Goal: Information Seeking & Learning: Learn about a topic

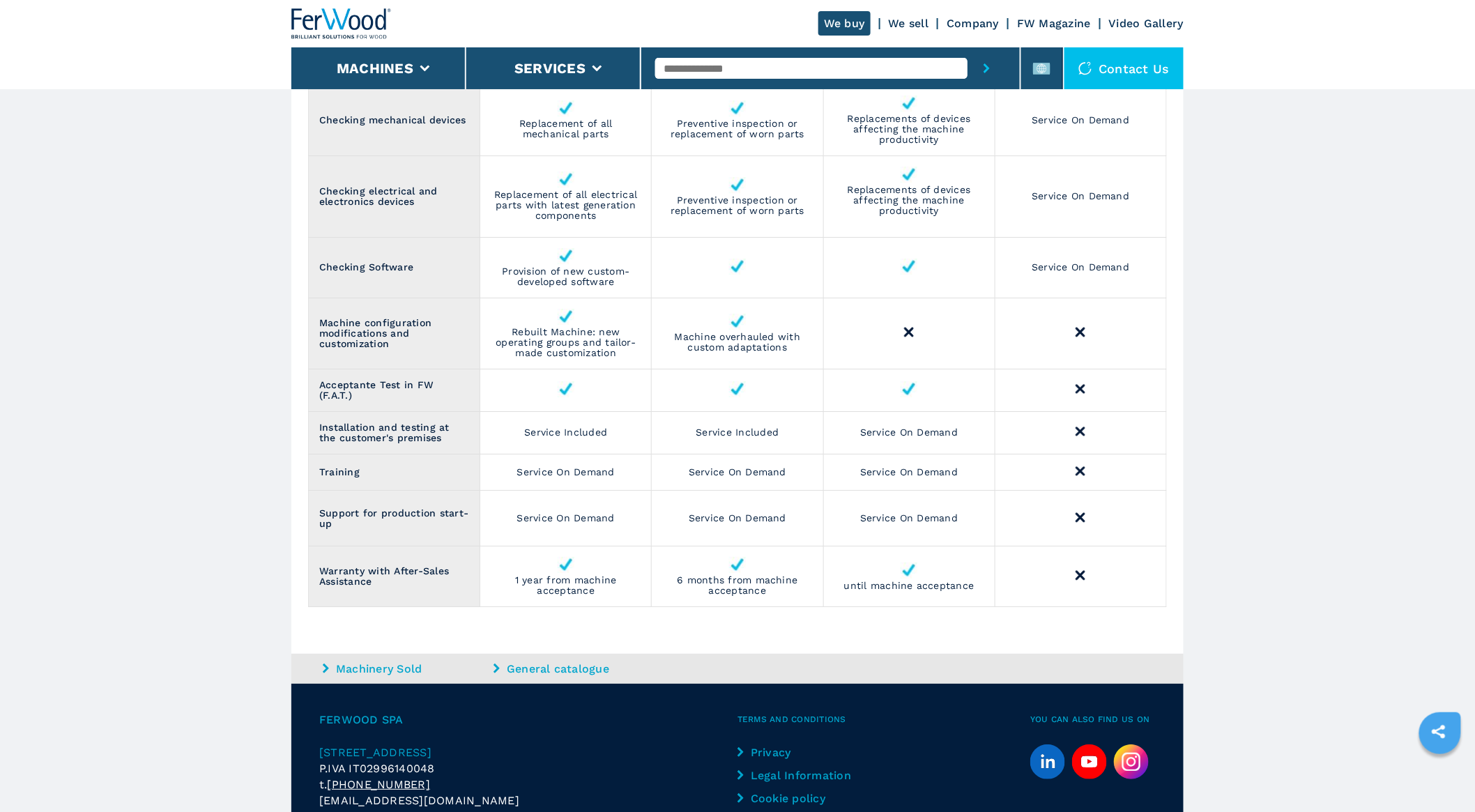
scroll to position [1832, 0]
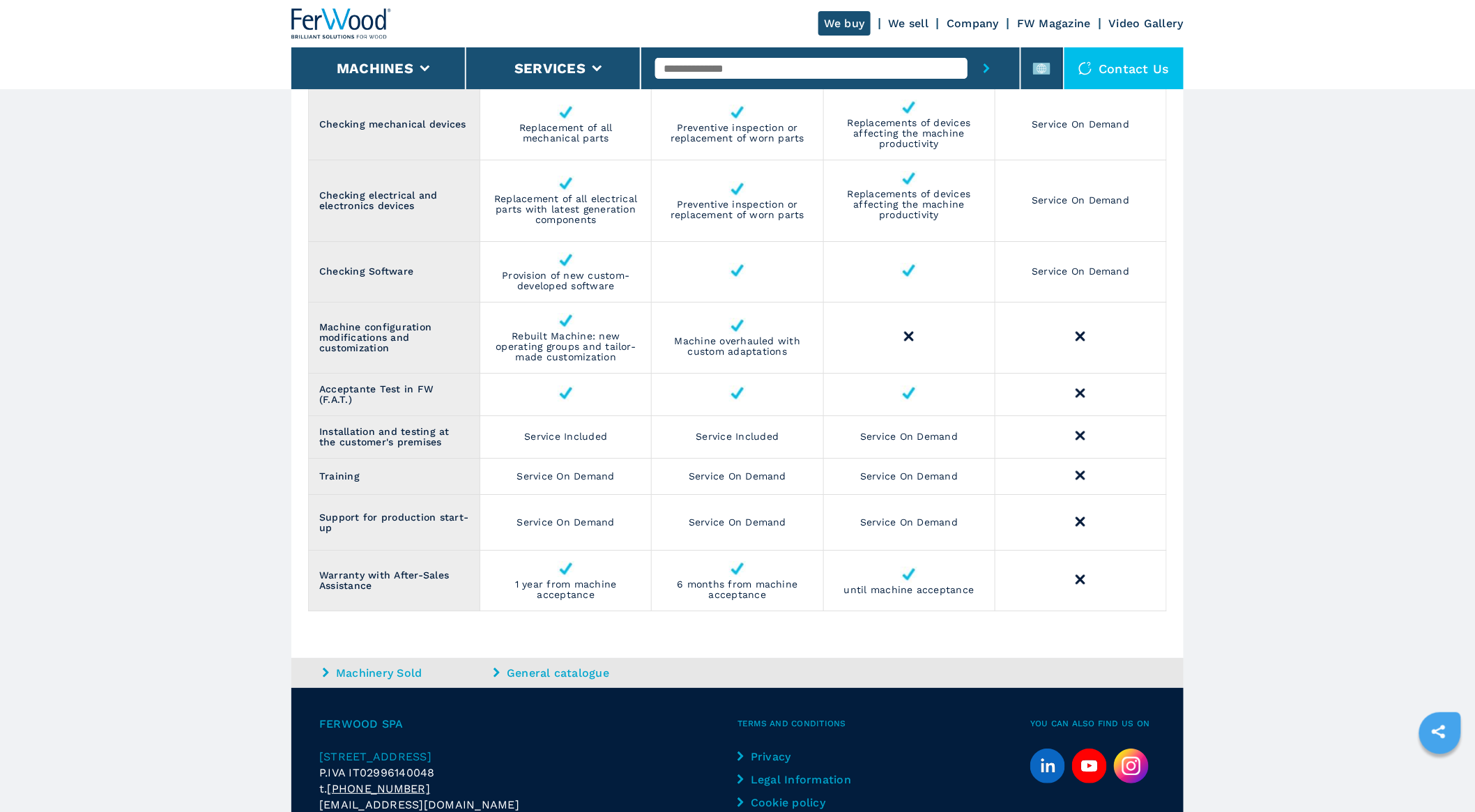
drag, startPoint x: 589, startPoint y: 776, endPoint x: 586, endPoint y: 723, distance: 53.1
click at [590, 776] on p "P.IVA IT02996140048" at bounding box center [528, 772] width 418 height 16
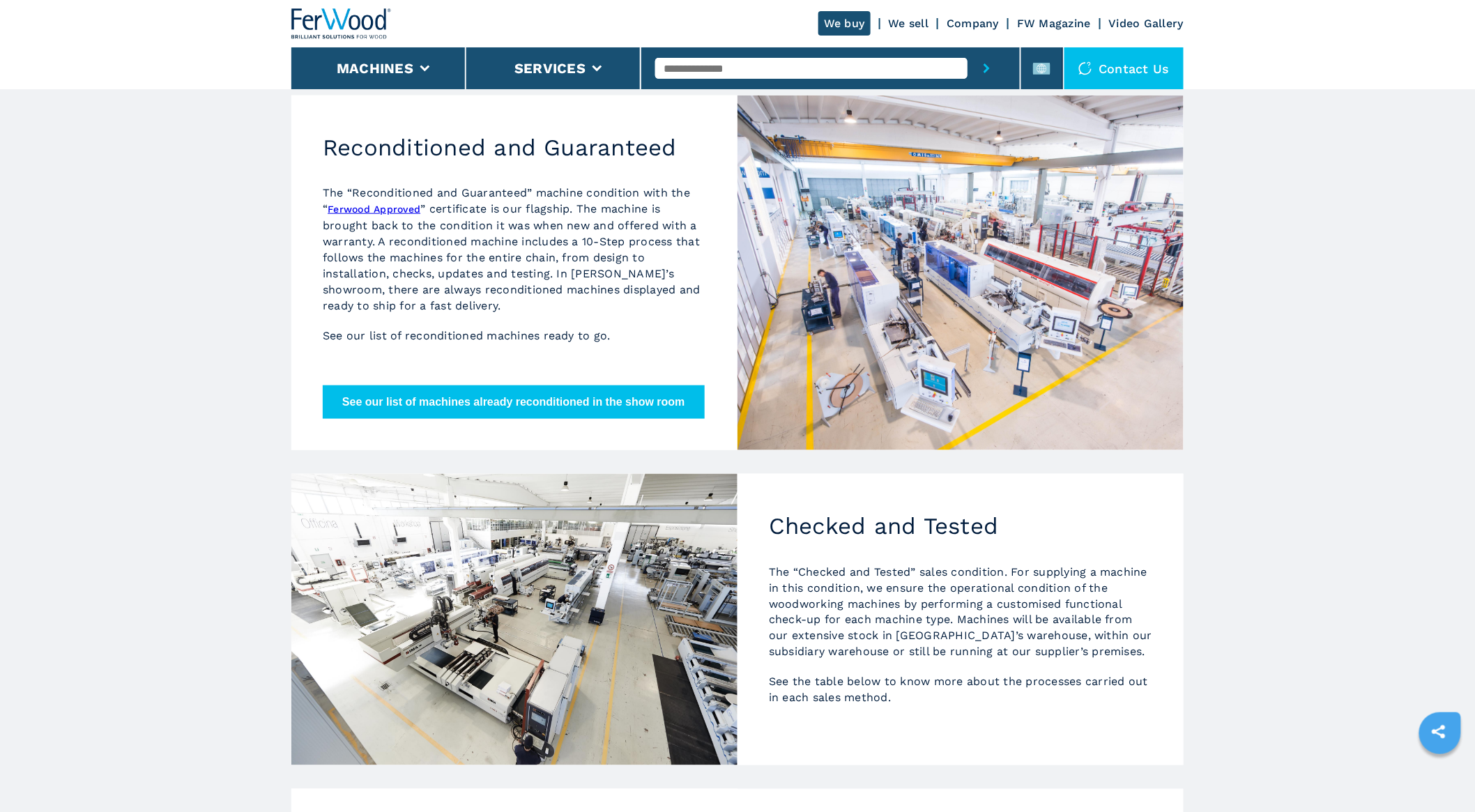
scroll to position [360, 0]
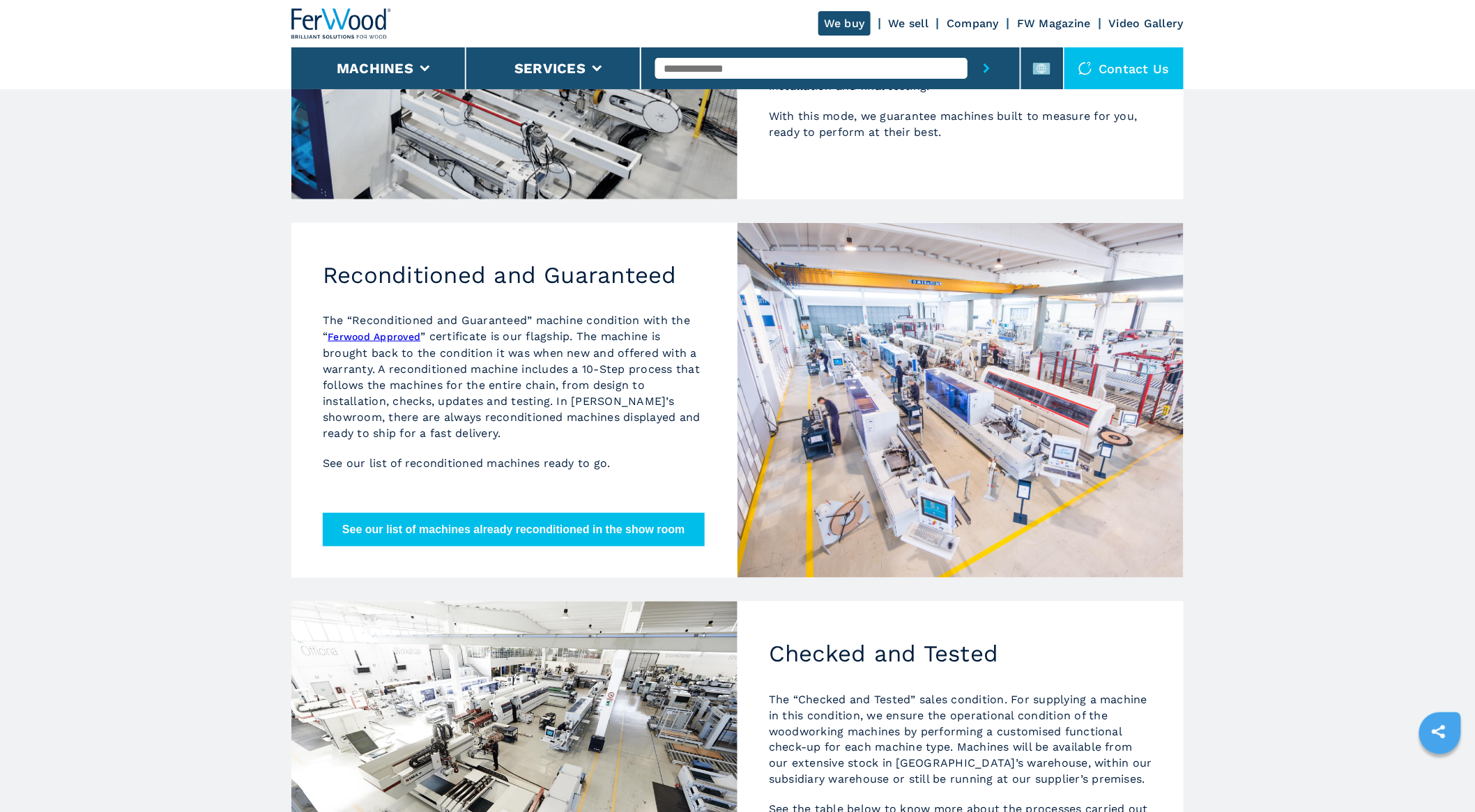
click at [537, 523] on button "See our list of machines already reconditioned in the show room" at bounding box center [514, 529] width 382 height 33
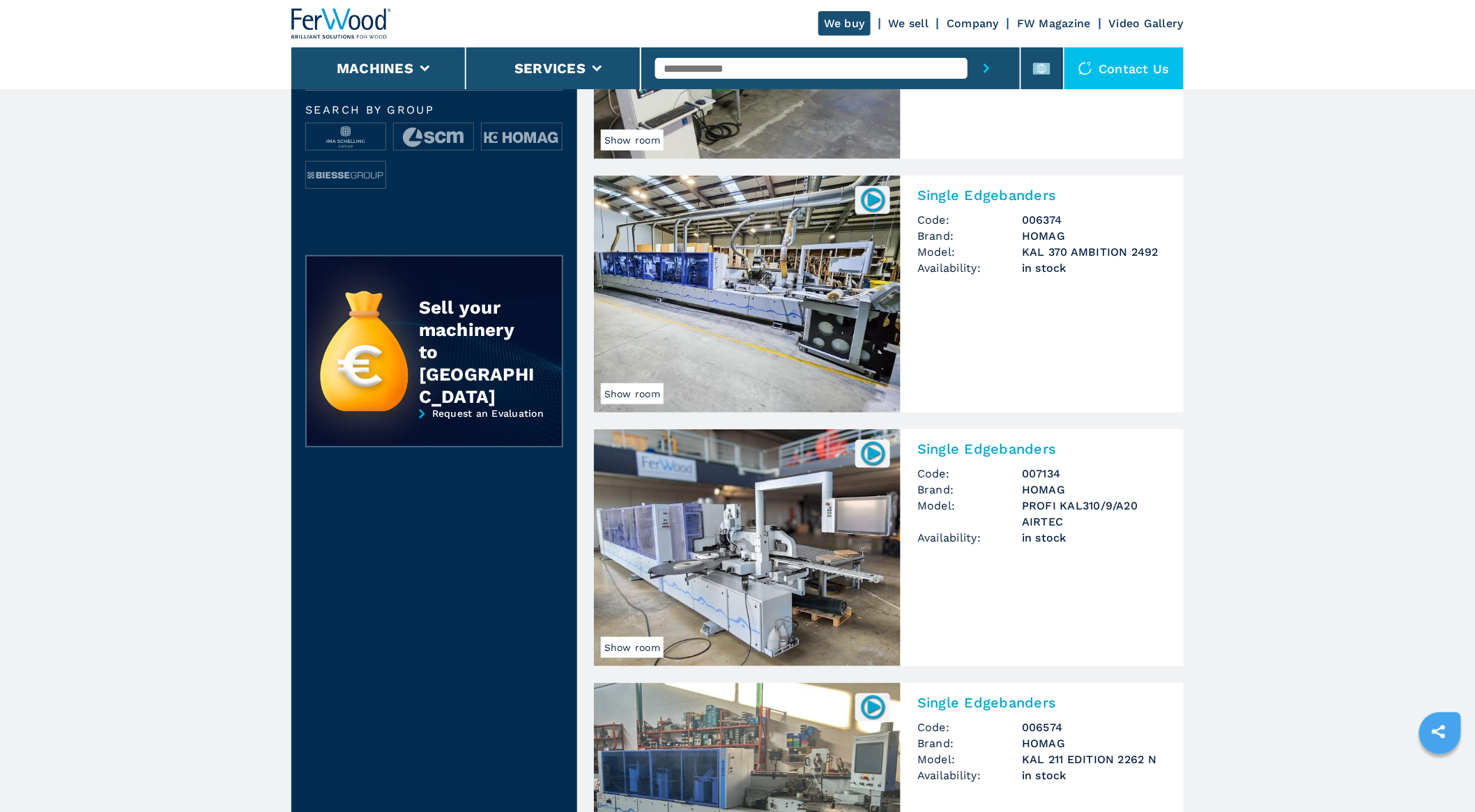
scroll to position [309, 0]
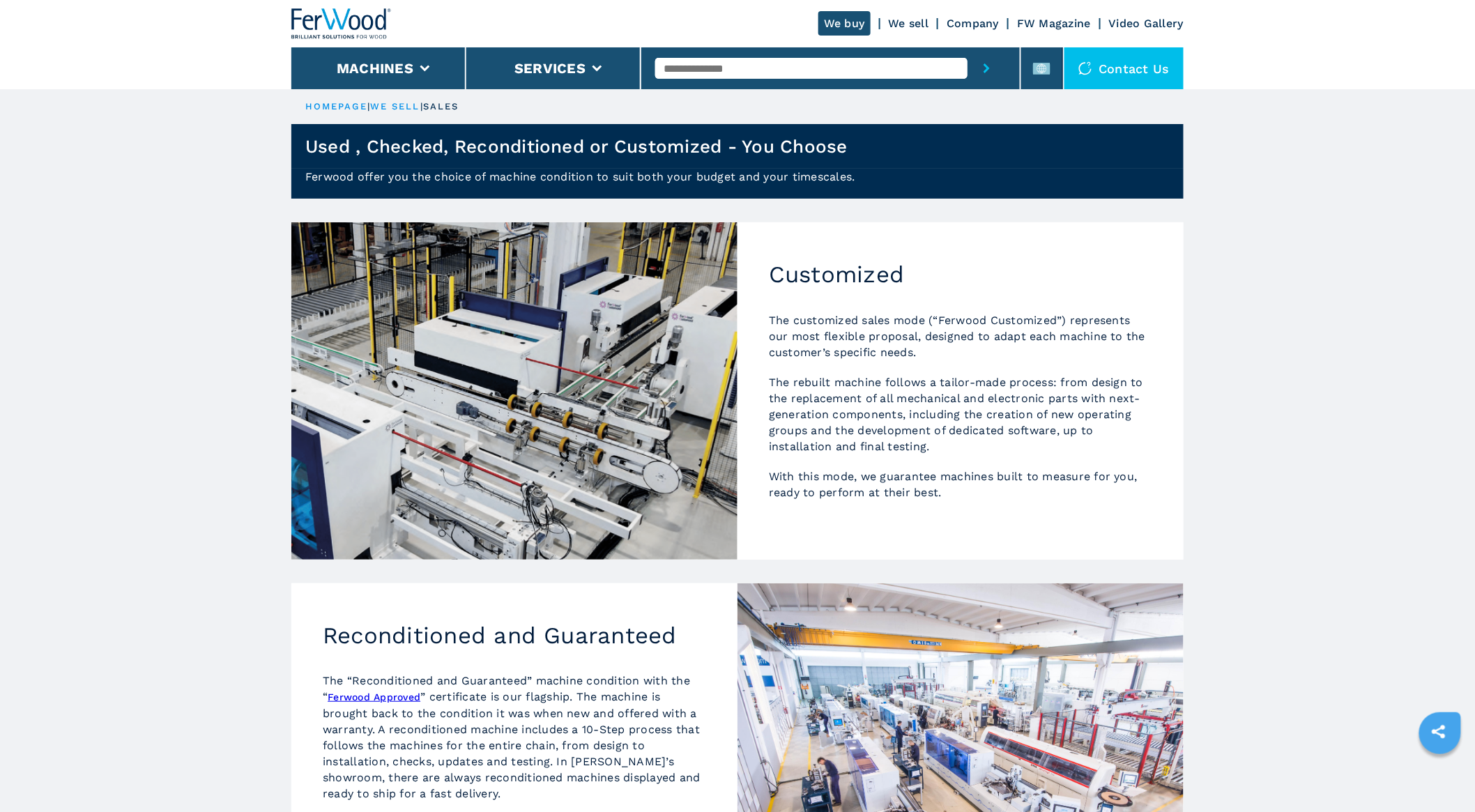
click at [771, 70] on input "text" at bounding box center [811, 68] width 312 height 21
type input "********"
click at [967, 47] on button "submit-button" at bounding box center [986, 68] width 38 height 42
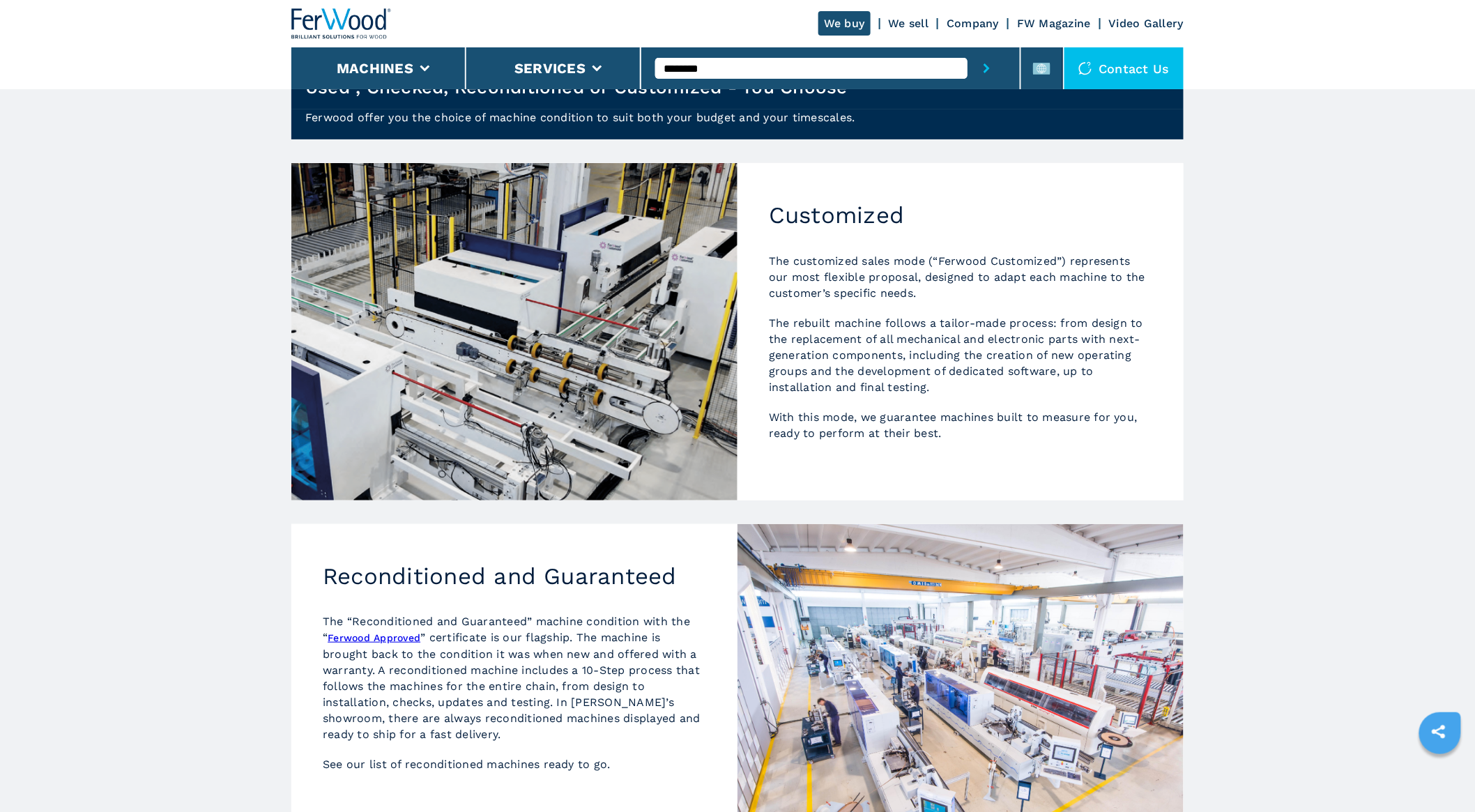
scroll to position [77, 0]
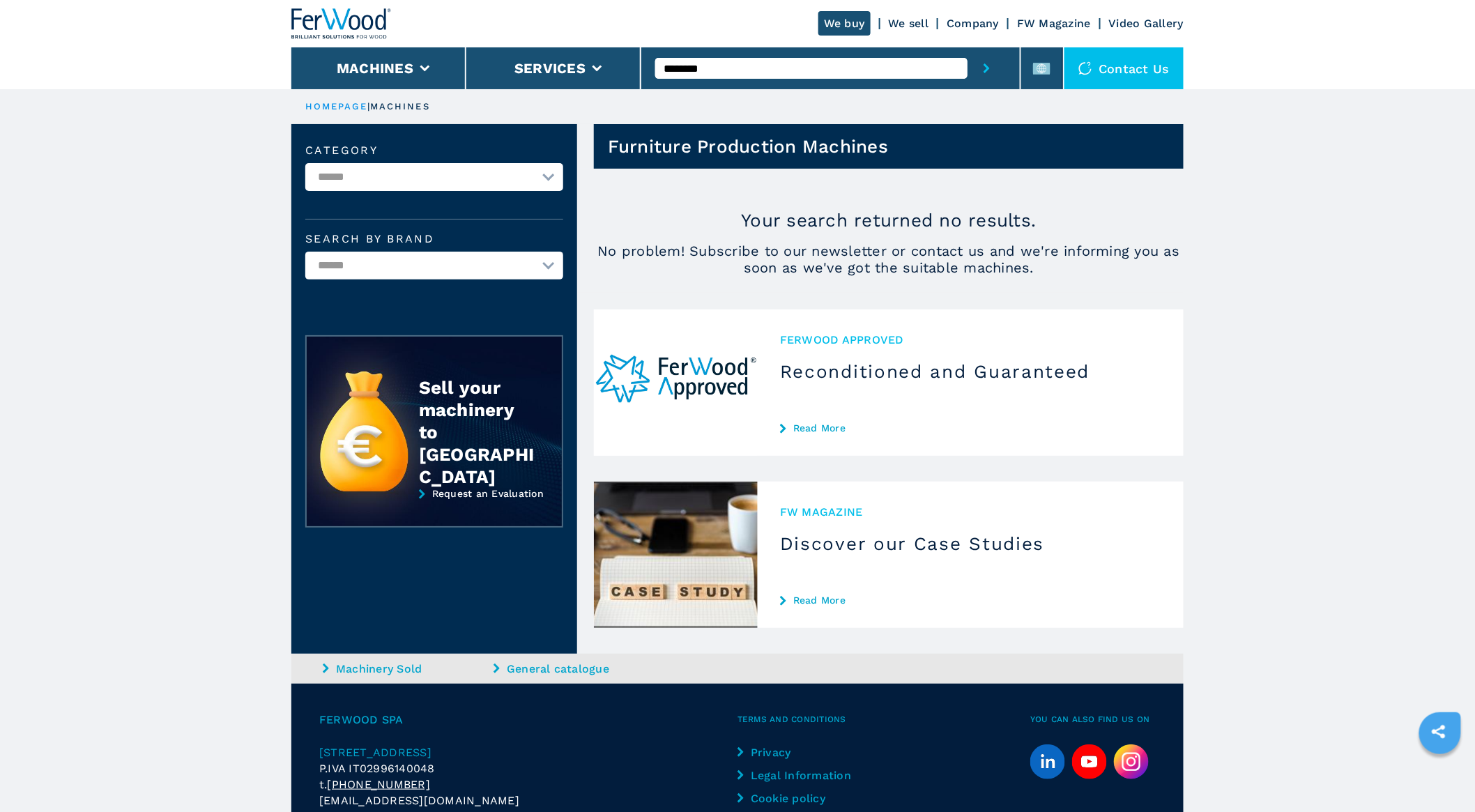
click at [834, 370] on h3 "Reconditioned and Guaranteed" at bounding box center [971, 371] width 381 height 22
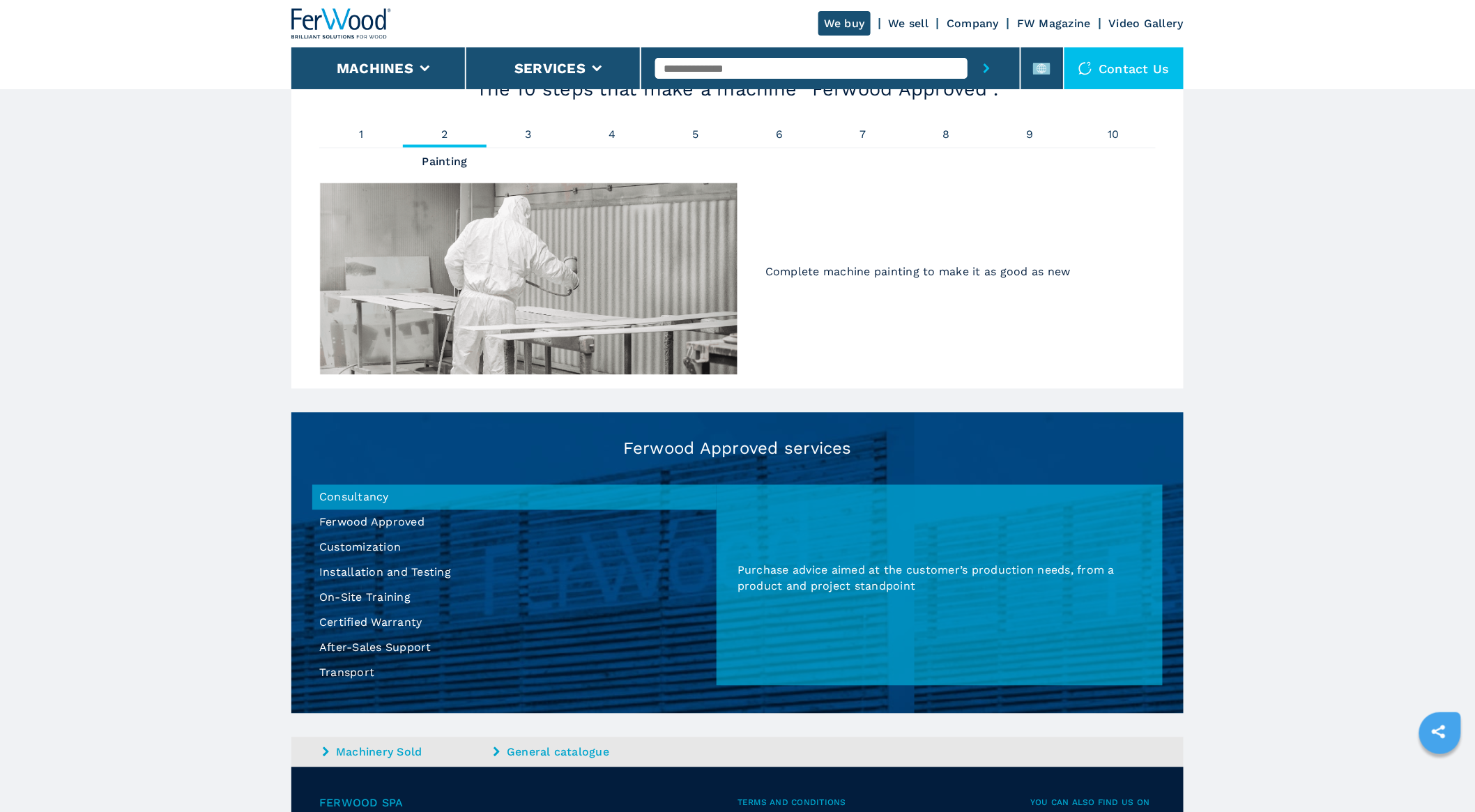
scroll to position [1006, 0]
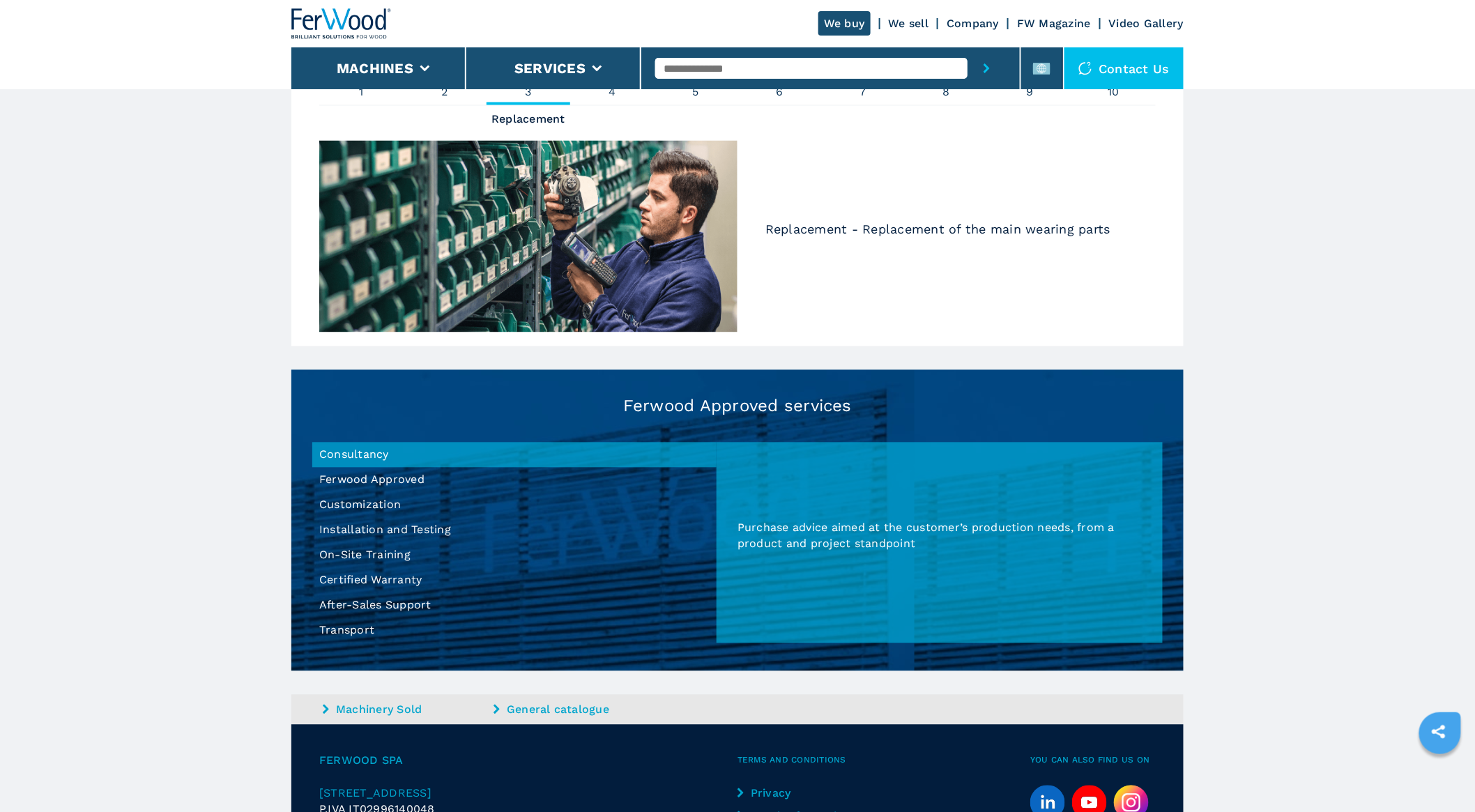
click at [386, 576] on li "Certified Warranty" at bounding box center [514, 581] width 404 height 25
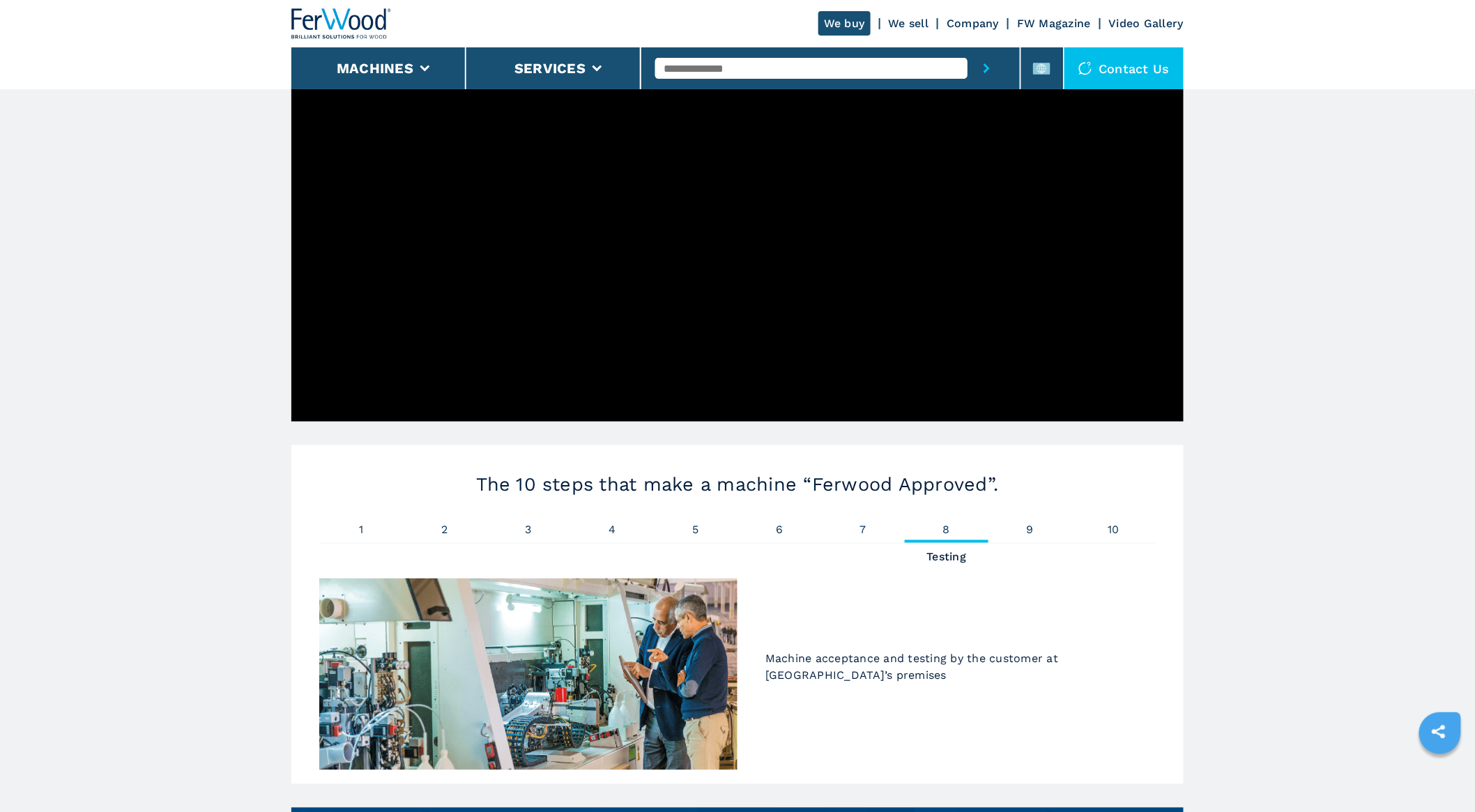
scroll to position [542, 0]
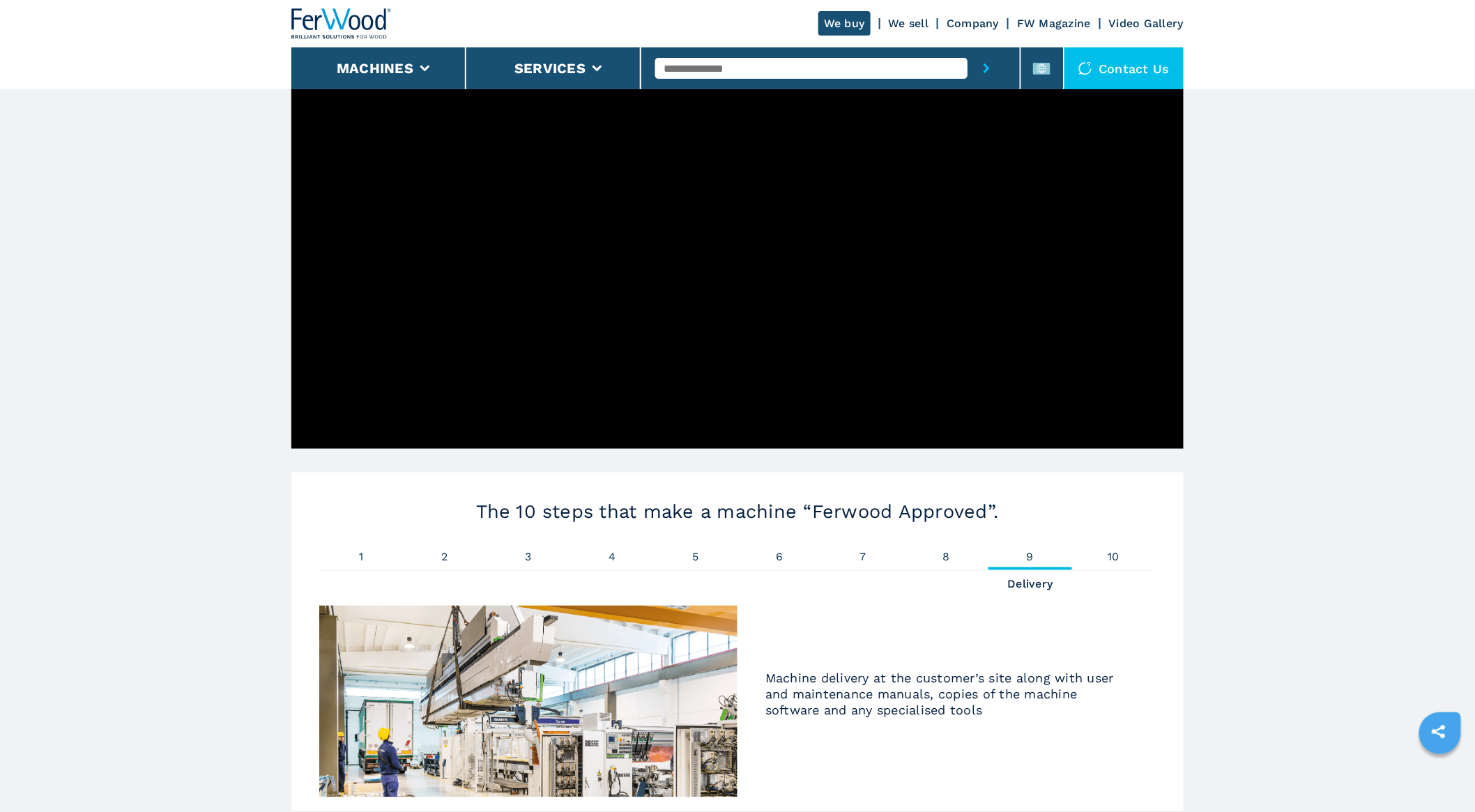
click at [712, 70] on input "text" at bounding box center [811, 68] width 312 height 21
type input "******"
click at [967, 47] on button "submit-button" at bounding box center [986, 68] width 38 height 42
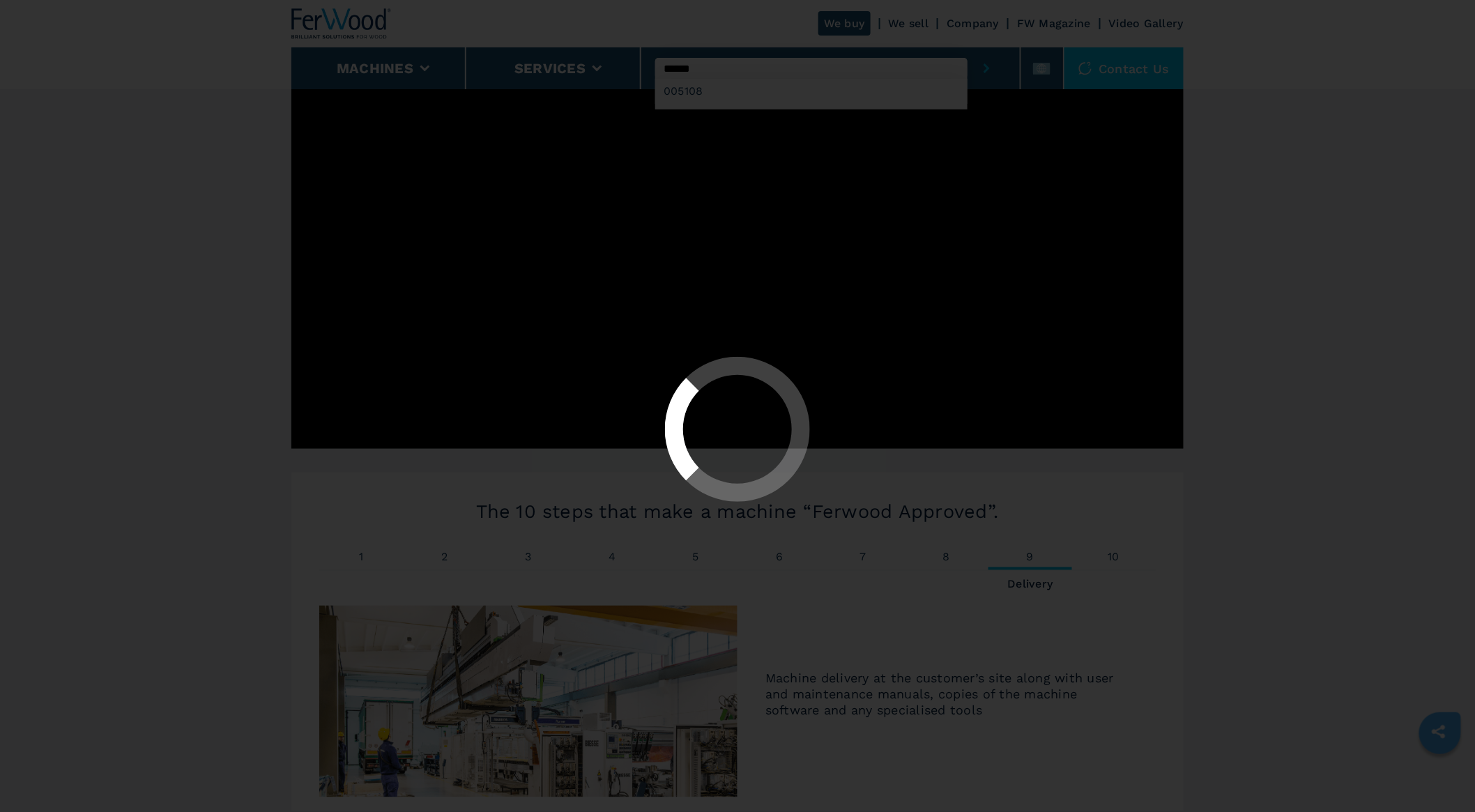
scroll to position [0, 0]
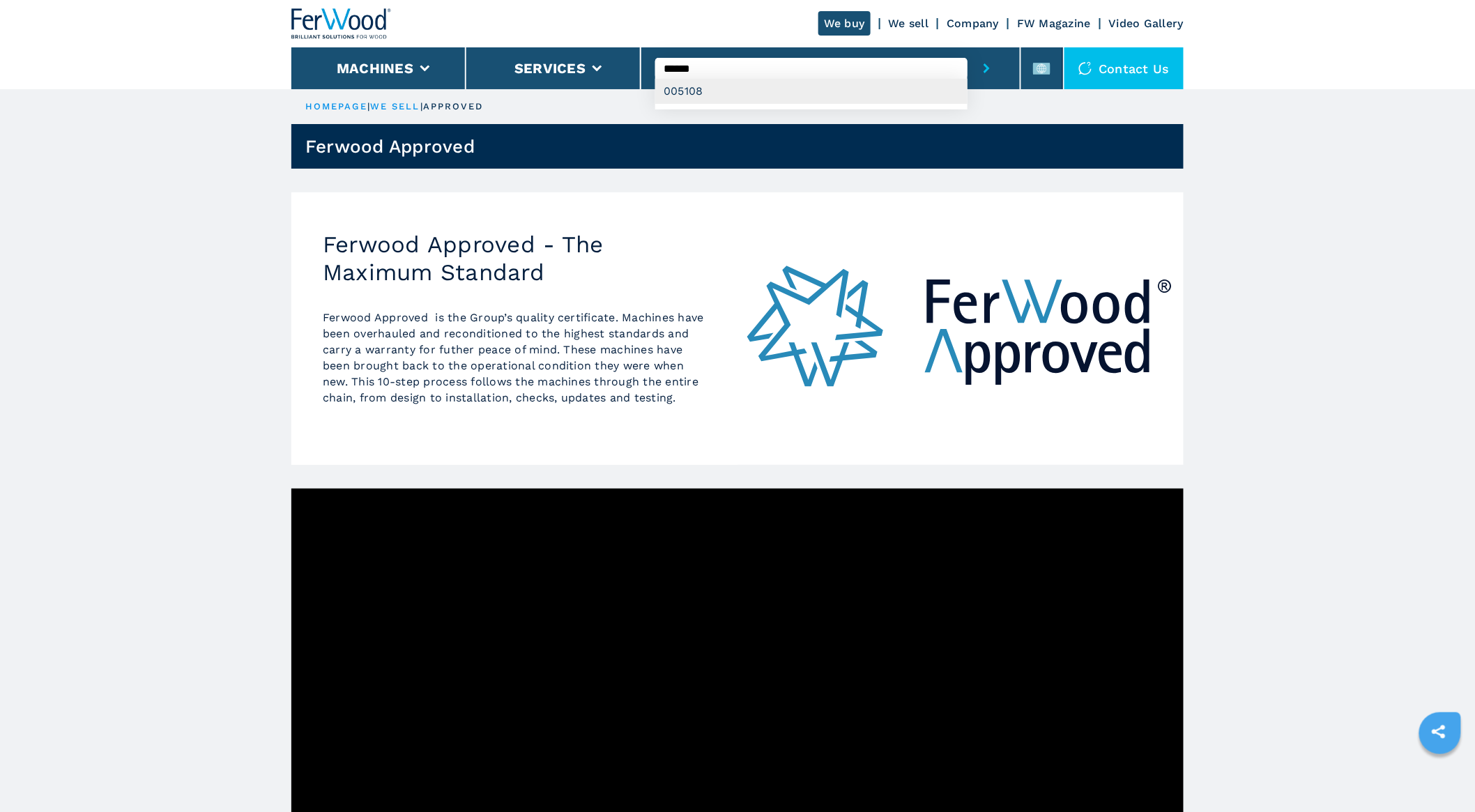
click at [671, 86] on div "005108" at bounding box center [811, 92] width 312 height 25
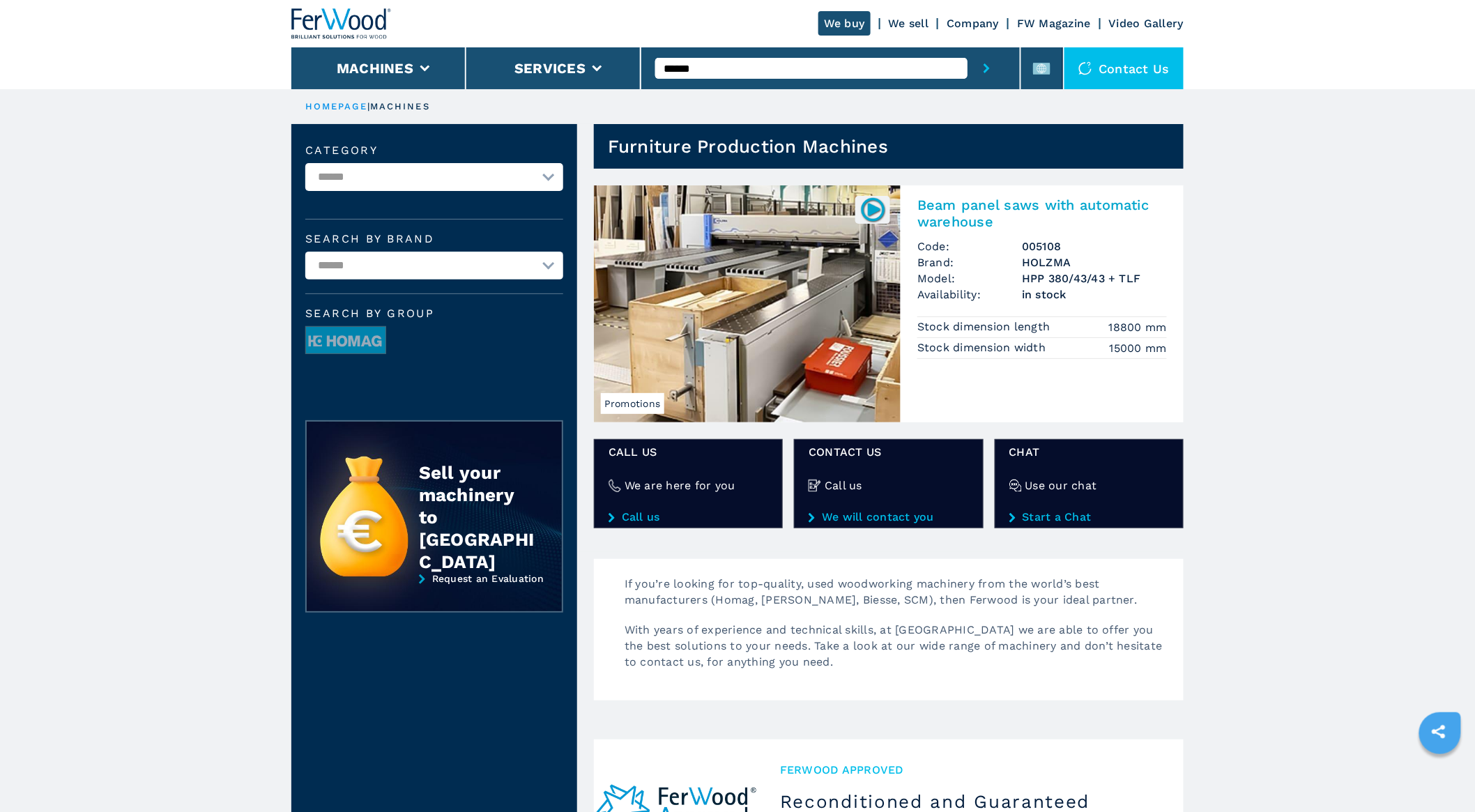
click at [1013, 265] on span "Brand:" at bounding box center [969, 262] width 104 height 16
